Goal: Transaction & Acquisition: Purchase product/service

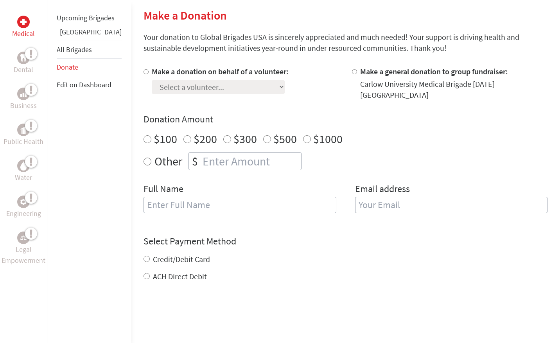
scroll to position [188, 0]
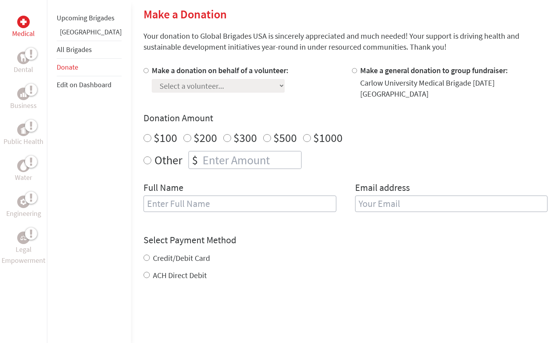
click at [144, 72] on div at bounding box center [148, 82] width 8 height 34
click at [144, 72] on input "Make a donation on behalf of a volunteer:" at bounding box center [146, 70] width 5 height 5
radio input "true"
click at [169, 87] on select "Select a volunteer... [PERSON_NAME] [PERSON_NAME] [PERSON_NAME] Cloak [PERSON_N…" at bounding box center [218, 86] width 133 height 14
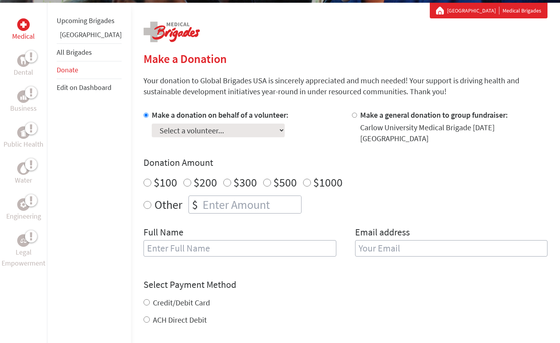
scroll to position [141, 0]
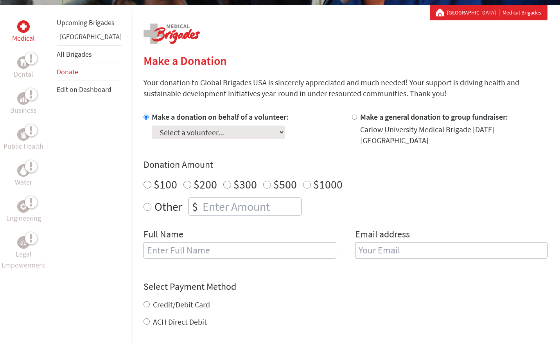
click at [374, 228] on label "Email address" at bounding box center [382, 235] width 55 height 14
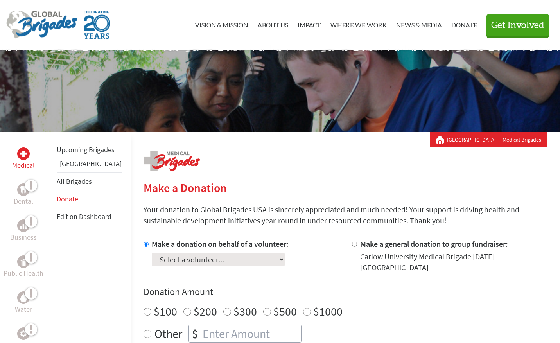
scroll to position [0, 0]
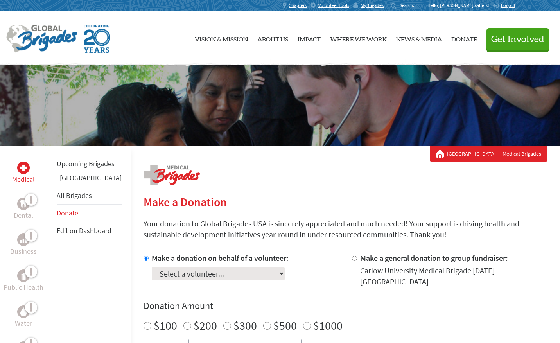
click at [69, 167] on link "Upcoming Brigades" at bounding box center [86, 163] width 58 height 9
